Goal: Task Accomplishment & Management: Manage account settings

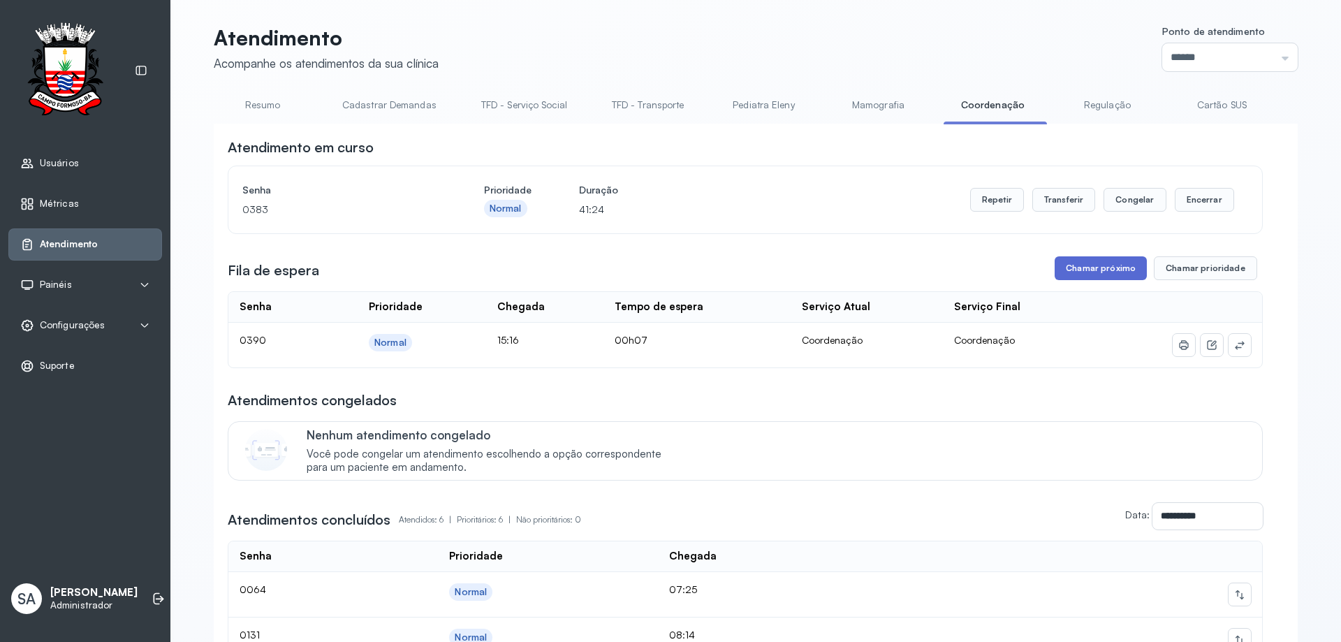
click at [1095, 270] on button "Chamar próximo" at bounding box center [1101, 268] width 92 height 24
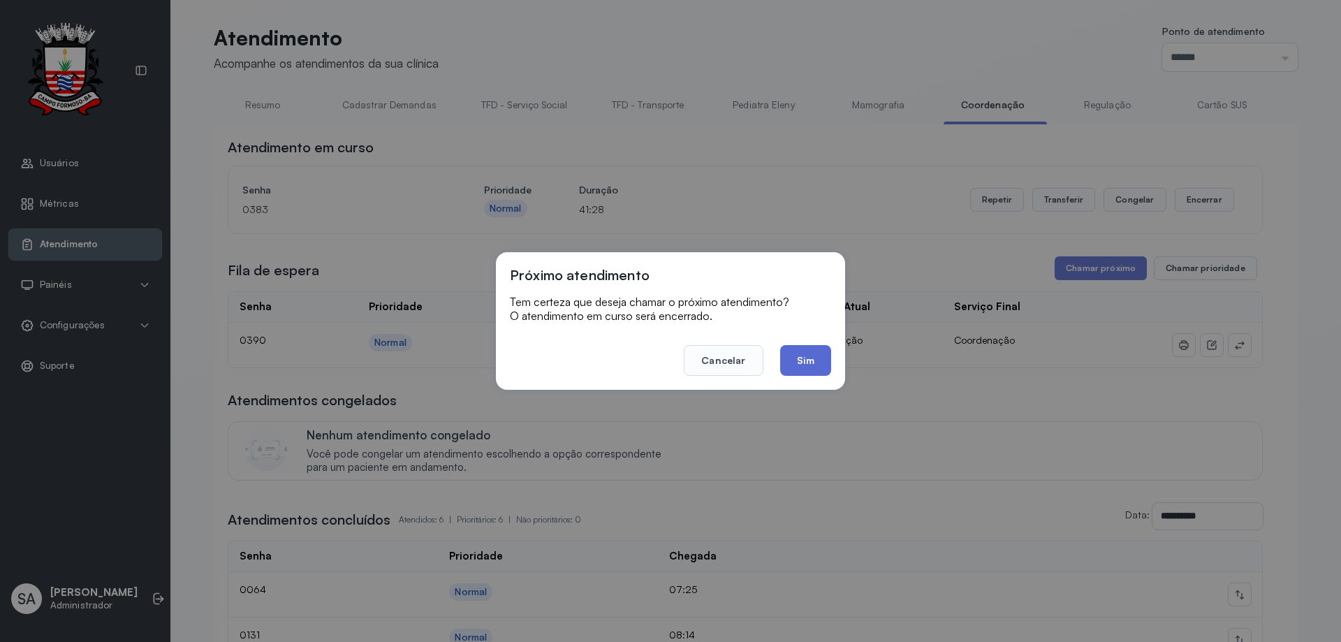
click at [791, 355] on button "Sim" at bounding box center [805, 360] width 51 height 31
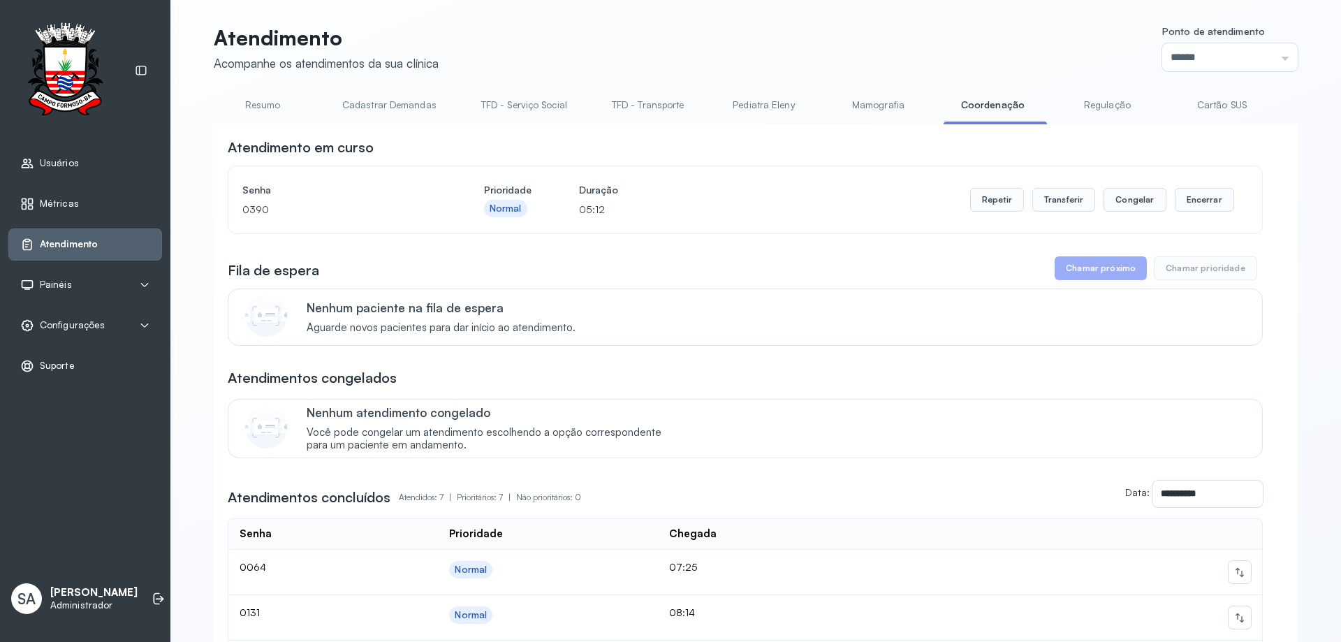
drag, startPoint x: 1126, startPoint y: 269, endPoint x: 1112, endPoint y: 263, distance: 15.7
click at [1126, 269] on button "Chamar próximo" at bounding box center [1101, 268] width 92 height 24
click at [52, 321] on span "Configurações" at bounding box center [72, 325] width 65 height 12
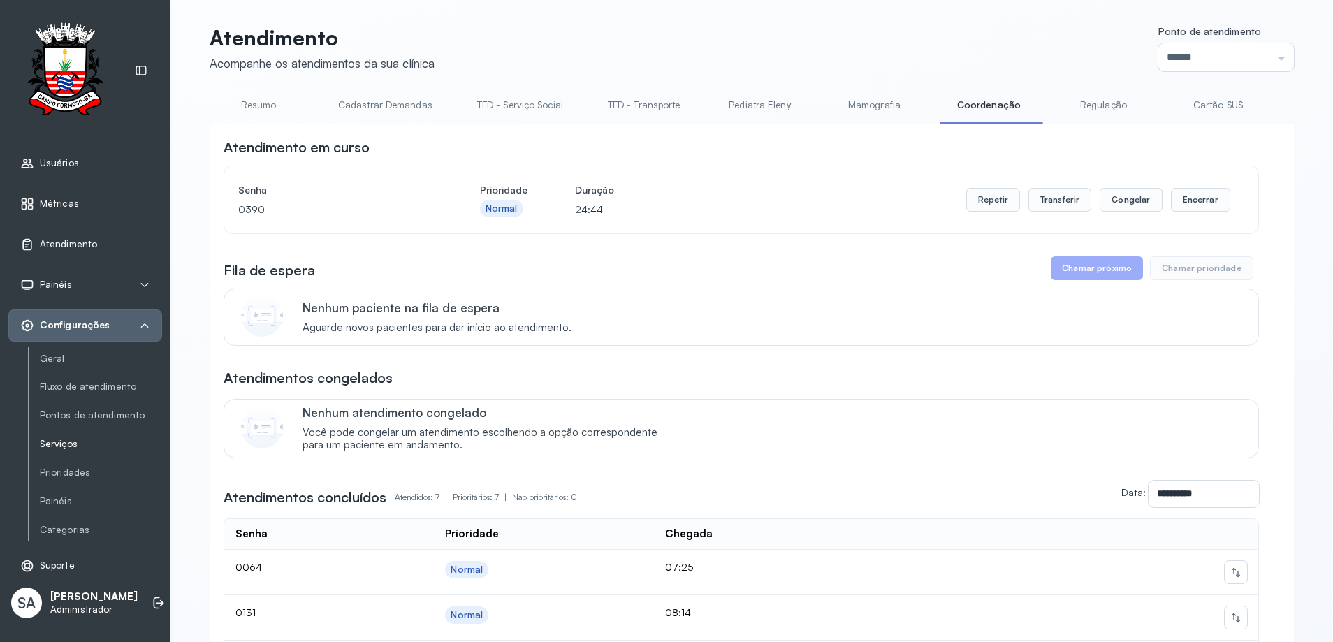
click at [55, 446] on link "Serviços" at bounding box center [101, 444] width 122 height 12
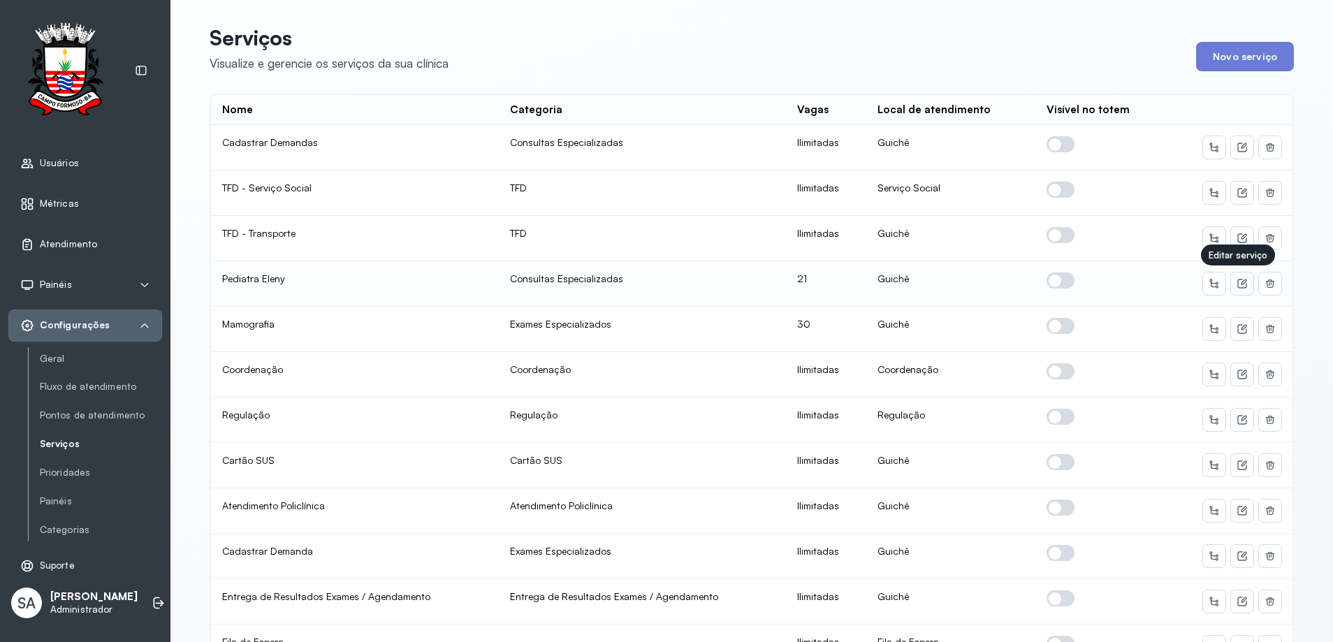
click at [1239, 288] on icon at bounding box center [1241, 283] width 9 height 9
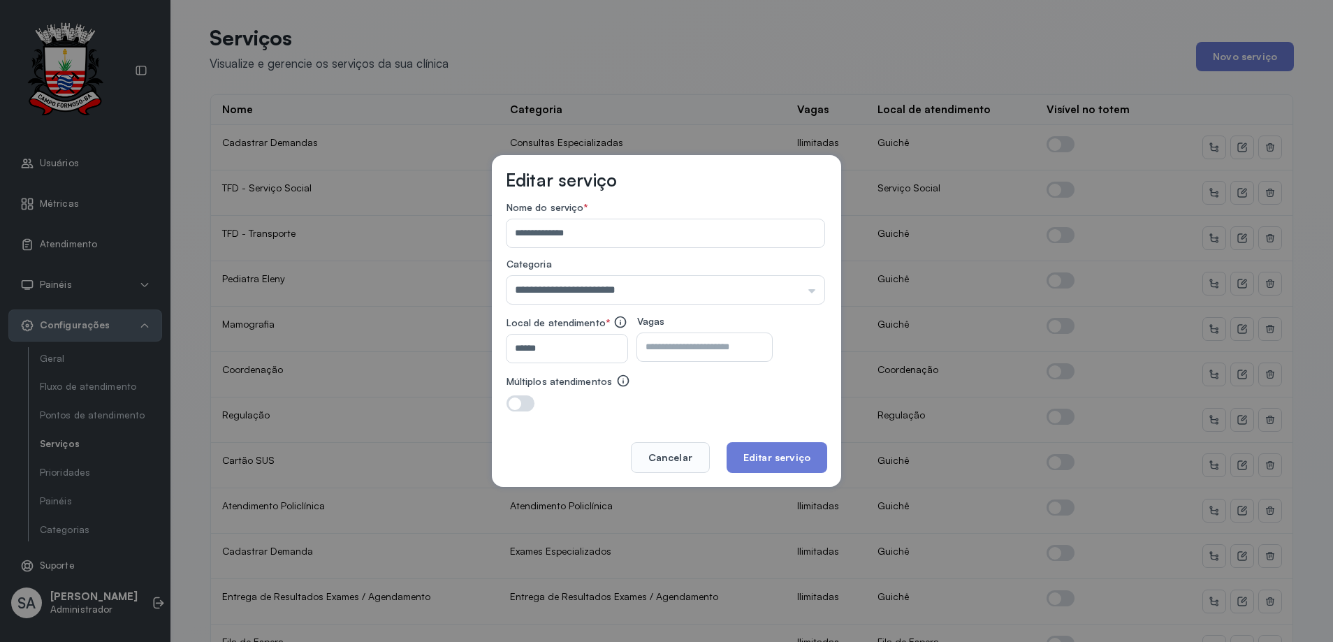
click at [714, 355] on input "**" at bounding box center [692, 347] width 110 height 28
type input "*"
click at [756, 456] on button "Editar serviço" at bounding box center [776, 457] width 101 height 31
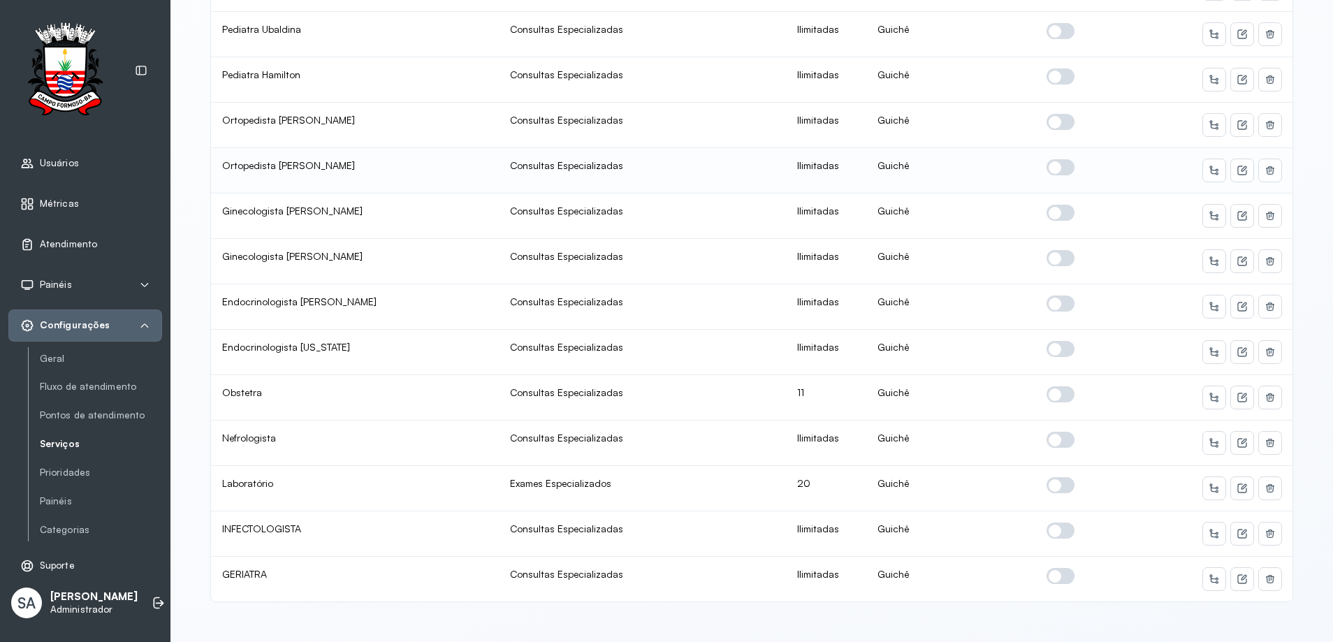
scroll to position [668, 0]
click at [1238, 392] on icon at bounding box center [1241, 397] width 11 height 11
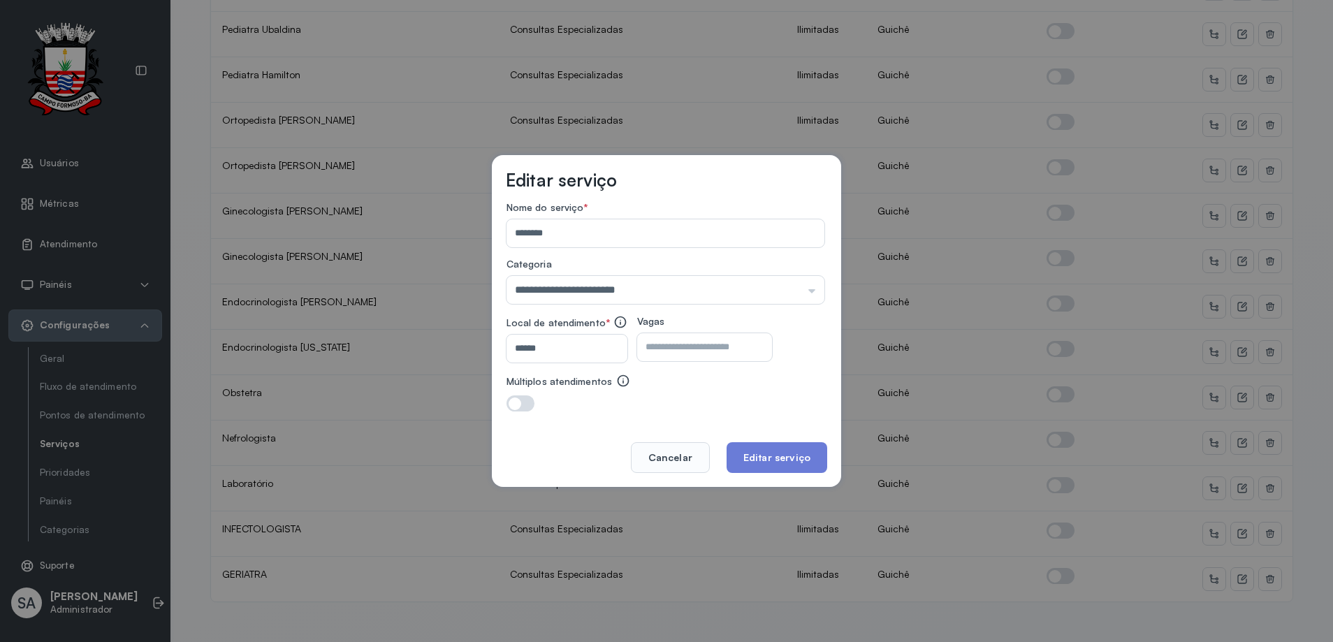
click at [680, 346] on input "**" at bounding box center [692, 347] width 110 height 28
type input "**"
click at [751, 450] on button "Editar serviço" at bounding box center [776, 457] width 101 height 31
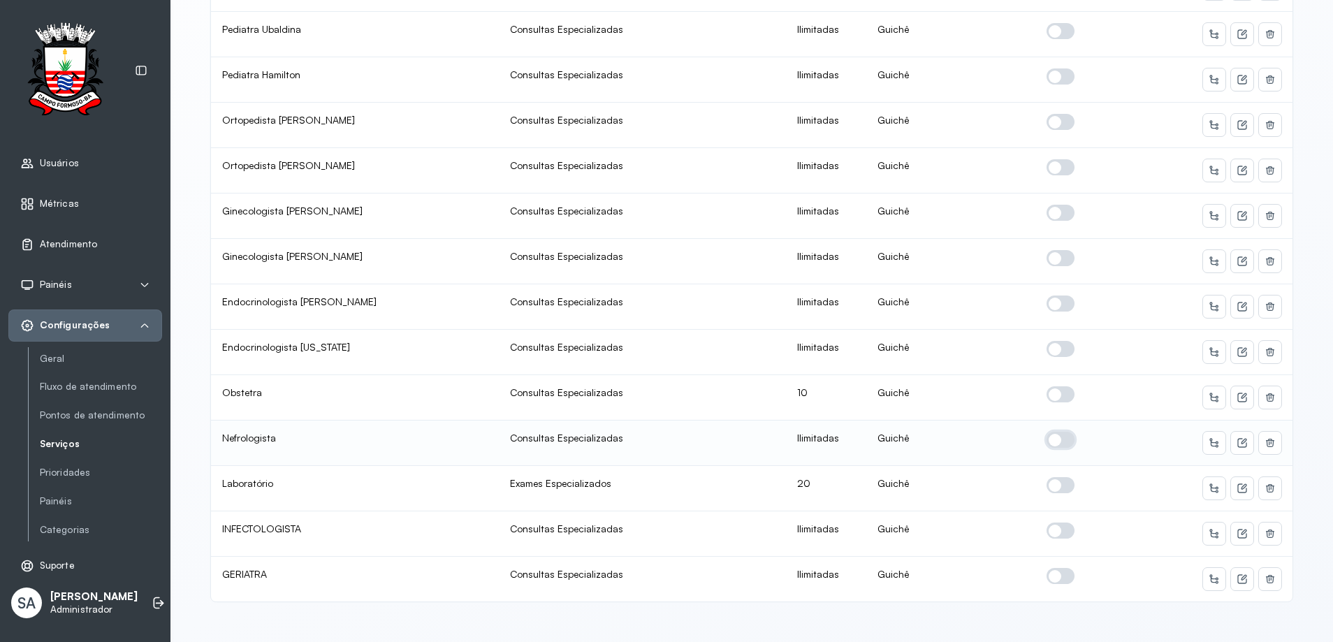
click at [1048, 432] on span at bounding box center [1060, 440] width 28 height 16
click at [1240, 439] on icon at bounding box center [1243, 442] width 6 height 6
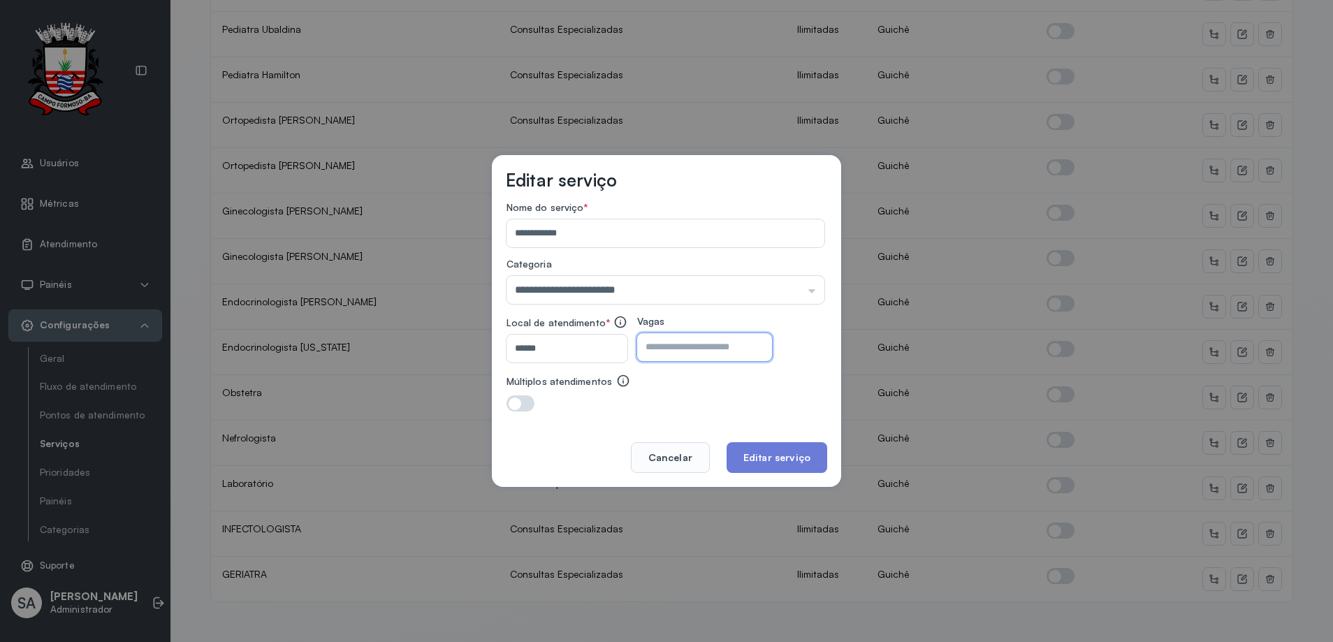
click at [747, 341] on input "number" at bounding box center [692, 347] width 110 height 28
type input "*"
click at [793, 453] on button "Editar serviço" at bounding box center [776, 457] width 101 height 31
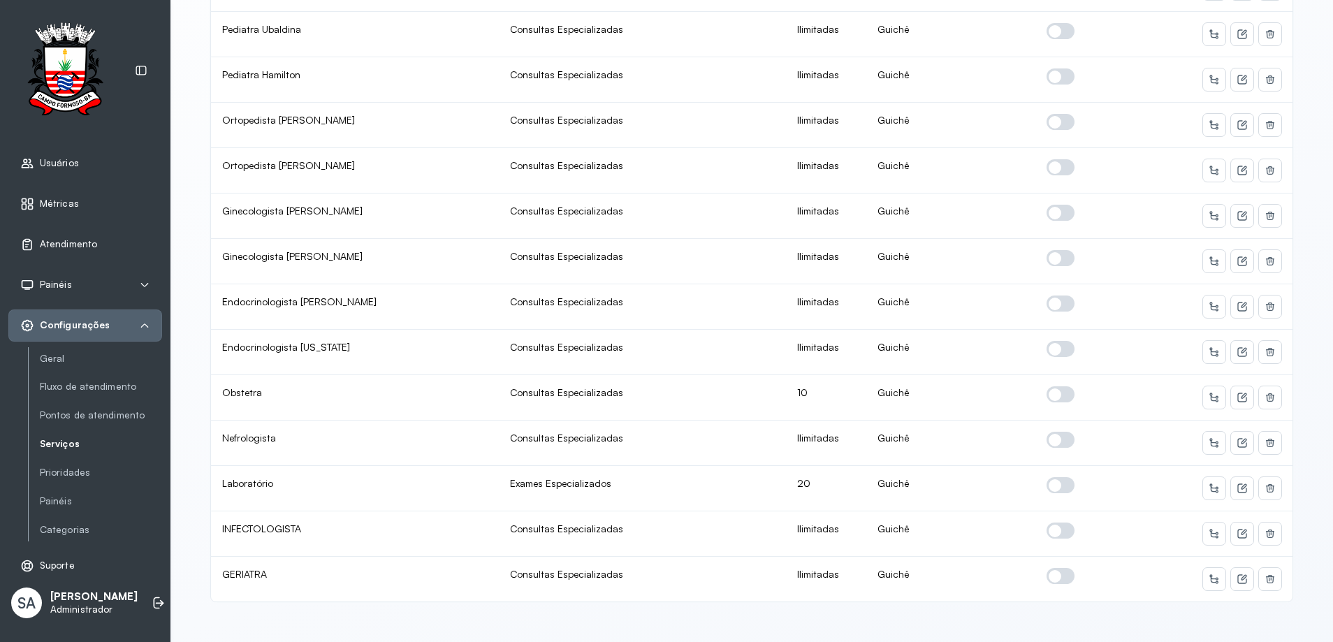
scroll to position [0, 0]
